Goal: Task Accomplishment & Management: Manage account settings

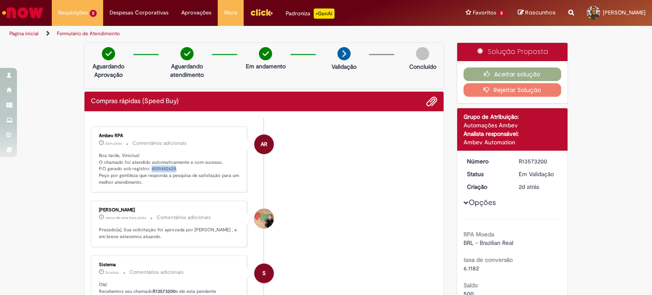
drag, startPoint x: 146, startPoint y: 168, endPoint x: 170, endPoint y: 170, distance: 23.9
click at [170, 170] on p "Boa tarde, Vinicius! O chamado foi atendido automaticamente e com sucesso. P.O …" at bounding box center [169, 169] width 141 height 34
copy p "4501482628"
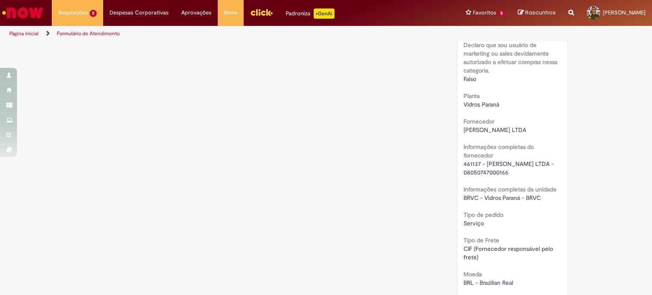
scroll to position [594, 0]
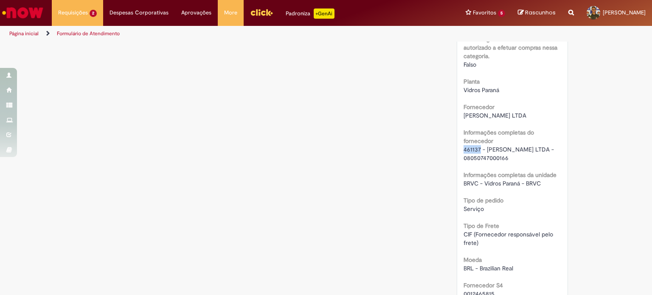
drag, startPoint x: 460, startPoint y: 149, endPoint x: 476, endPoint y: 148, distance: 16.2
click at [476, 148] on span "461137 - [PERSON_NAME] LTDA - 08050747000166" at bounding box center [510, 154] width 92 height 16
copy span "461137"
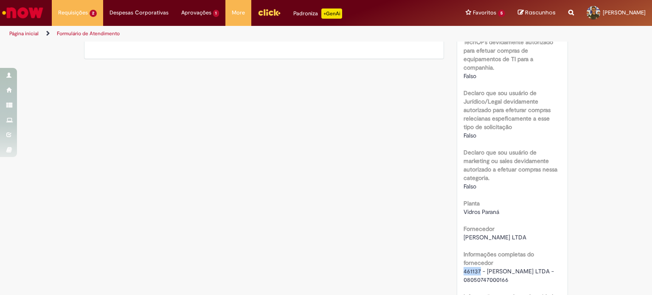
scroll to position [467, 0]
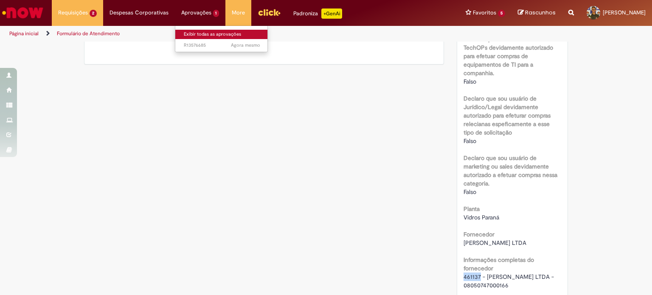
click at [196, 32] on link "Exibir todas as aprovações" at bounding box center [221, 34] width 93 height 9
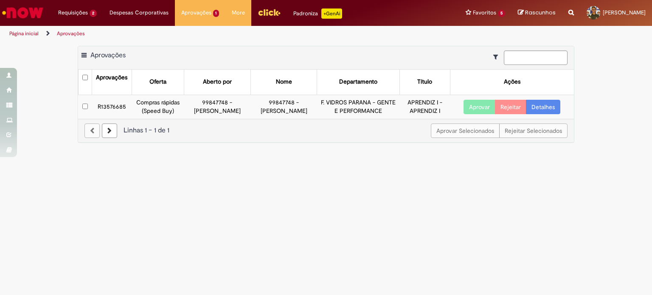
click at [339, 215] on main "Aprovações Exportar como PDF Exportar como Excel Exportar como CSV Aprovações A…" at bounding box center [326, 168] width 652 height 253
click at [545, 111] on link "Detalhes" at bounding box center [543, 107] width 34 height 14
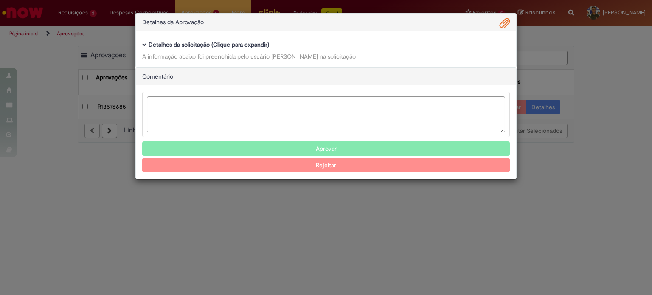
click at [493, 224] on div "Detalhes da Aprovação Baixar arquivos da requisição Detalhes da solicitação (Cl…" at bounding box center [326, 147] width 652 height 295
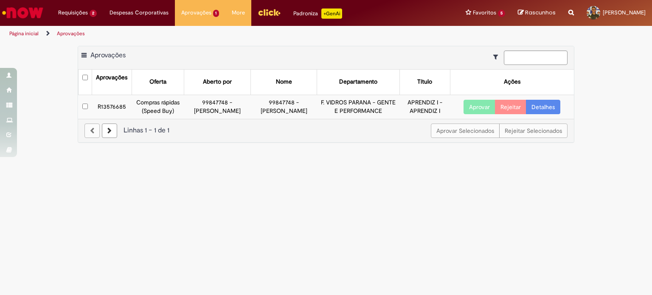
click at [548, 110] on link "Detalhes" at bounding box center [543, 107] width 34 height 14
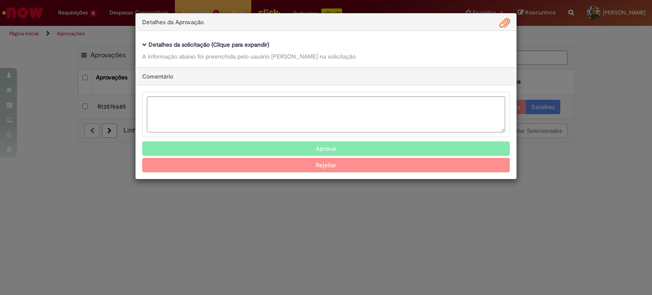
click at [337, 293] on div "Detalhes da Aprovação Baixar arquivos da requisição Detalhes da solicitação (Cl…" at bounding box center [326, 147] width 652 height 295
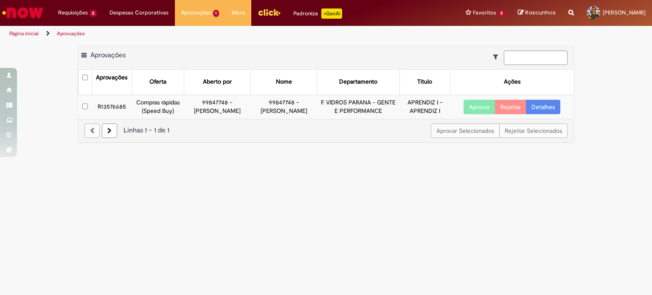
click at [141, 103] on td "Compras rápidas (Speed Buy)" at bounding box center [158, 107] width 52 height 24
click at [104, 112] on td "R13576685" at bounding box center [112, 107] width 40 height 24
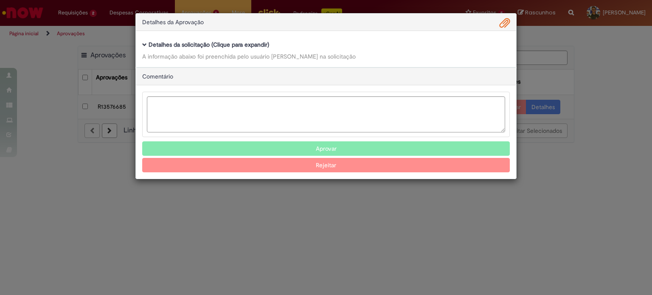
click at [504, 20] on span "Ambev Approval Modal" at bounding box center [505, 23] width 10 height 14
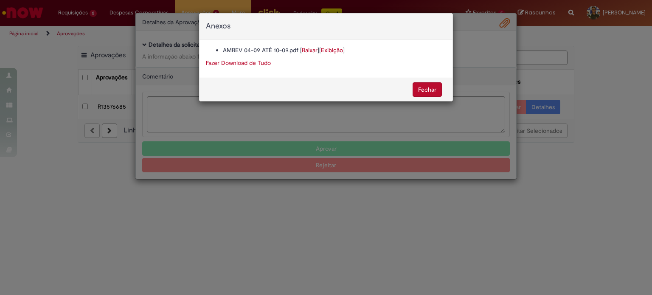
click at [312, 48] on link "Baixar" at bounding box center [310, 50] width 16 height 8
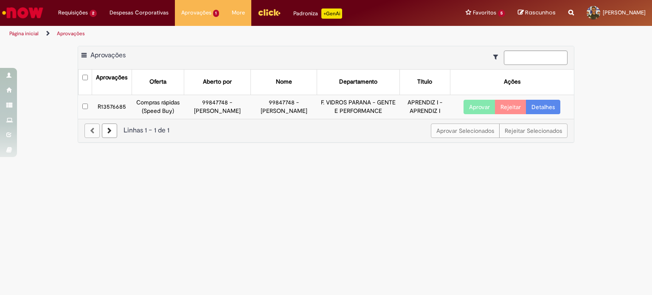
click at [477, 112] on button "Aprovar" at bounding box center [480, 107] width 32 height 14
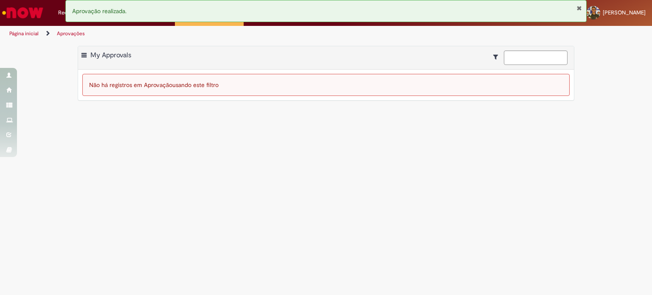
click at [577, 9] on button "Fechar Notificação" at bounding box center [579, 8] width 6 height 7
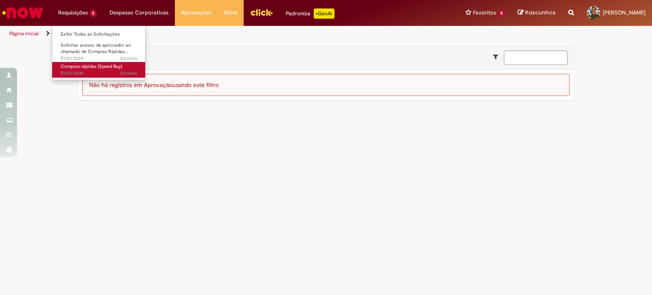
click at [90, 71] on span "2d atrás 2 dias atrás R13573200" at bounding box center [99, 73] width 76 height 7
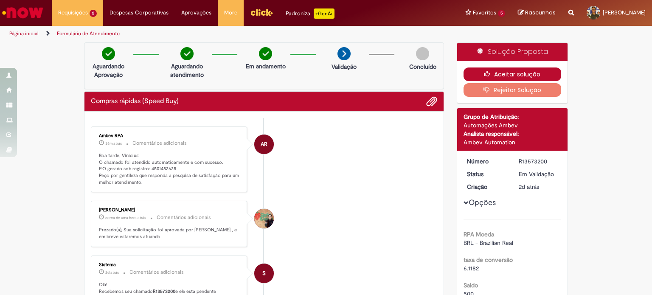
click at [494, 73] on button "Aceitar solução" at bounding box center [513, 74] width 98 height 14
